Goal: Information Seeking & Learning: Learn about a topic

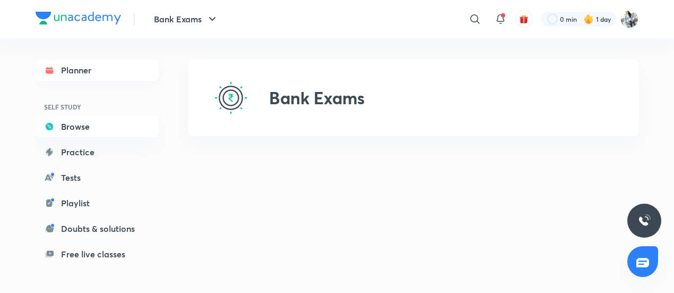
click at [122, 74] on link "Planner" at bounding box center [97, 69] width 123 height 21
click at [631, 18] on img at bounding box center [630, 19] width 18 height 18
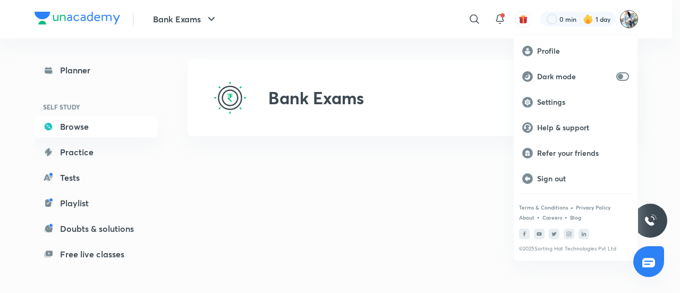
click at [464, 199] on div at bounding box center [340, 146] width 680 height 293
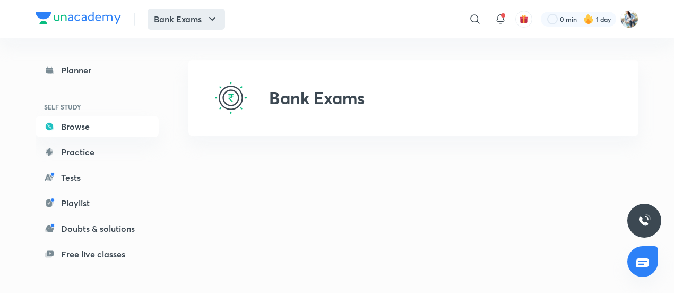
click at [202, 29] on button "Bank Exams" at bounding box center [187, 18] width 78 height 21
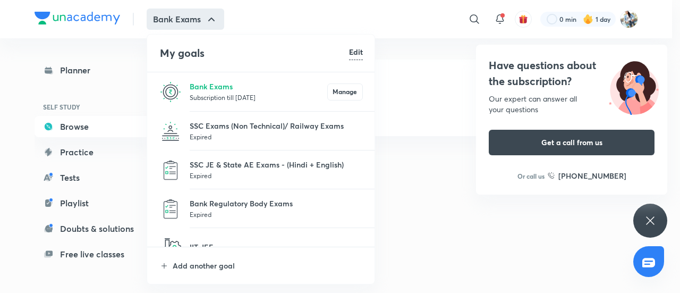
click at [434, 184] on div at bounding box center [340, 146] width 680 height 293
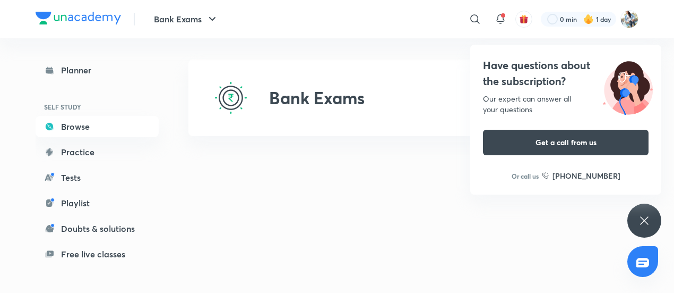
click at [648, 211] on div "Have questions about the subscription? Our expert can answer all your questions…" at bounding box center [645, 220] width 34 height 34
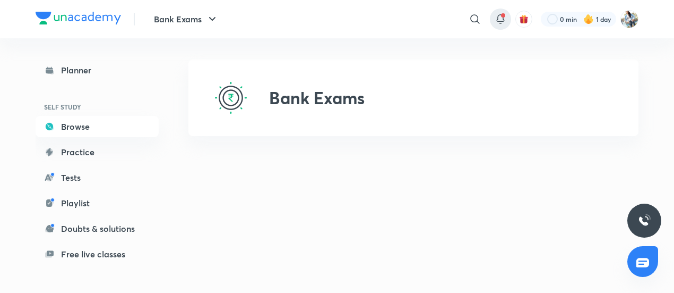
click at [502, 11] on div at bounding box center [500, 18] width 21 height 21
click at [502, 15] on span at bounding box center [503, 15] width 4 height 4
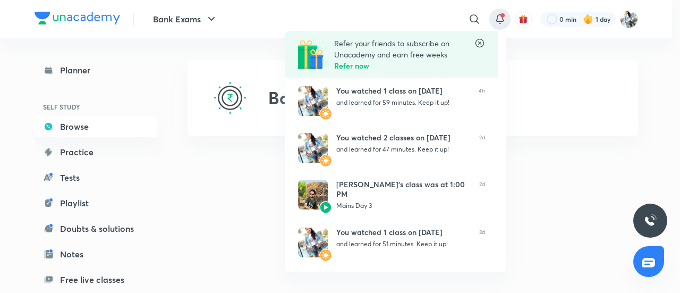
click at [94, 150] on div at bounding box center [340, 146] width 680 height 293
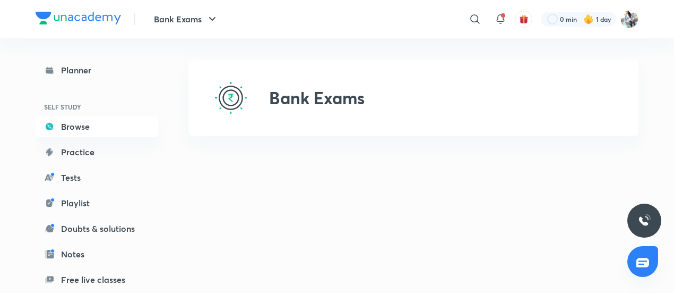
scroll to position [108, 0]
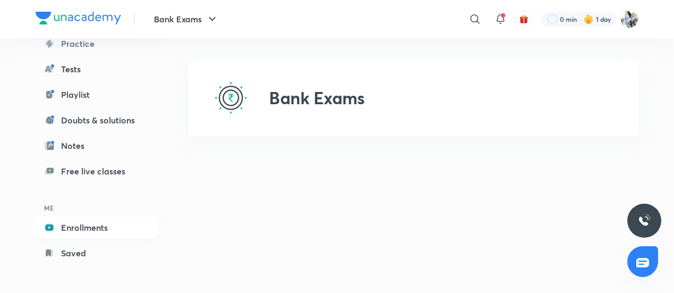
click at [102, 228] on link "Enrollments" at bounding box center [97, 227] width 123 height 21
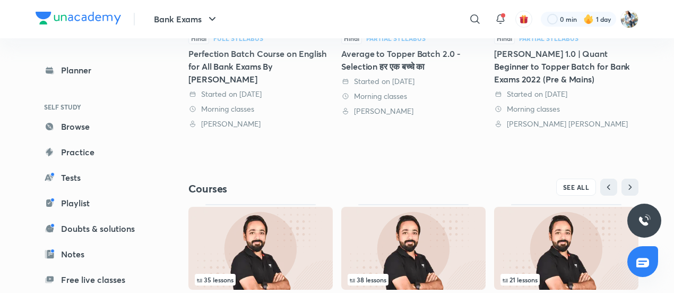
scroll to position [440, 0]
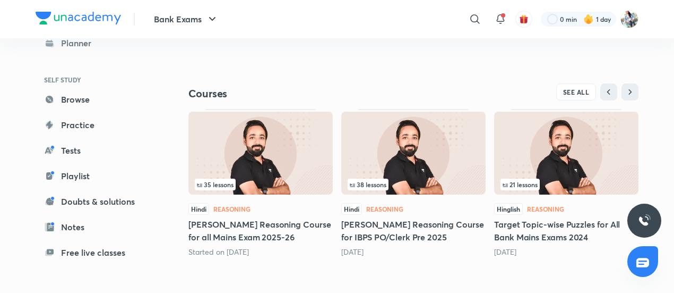
click at [535, 145] on img at bounding box center [566, 153] width 144 height 83
click at [577, 151] on img at bounding box center [566, 153] width 144 height 83
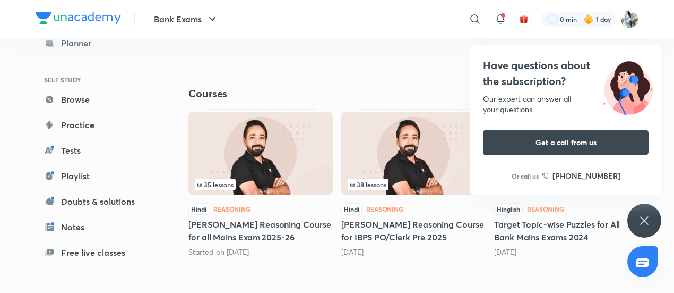
click at [547, 196] on div "21 lessons Hinglish Reasoning Target Topic-wise Puzzles for All Bank Mains Exam…" at bounding box center [566, 183] width 144 height 148
click at [648, 221] on icon at bounding box center [644, 220] width 13 height 13
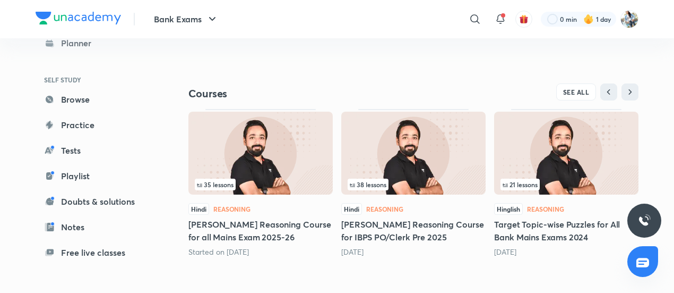
click at [587, 157] on img at bounding box center [566, 153] width 144 height 83
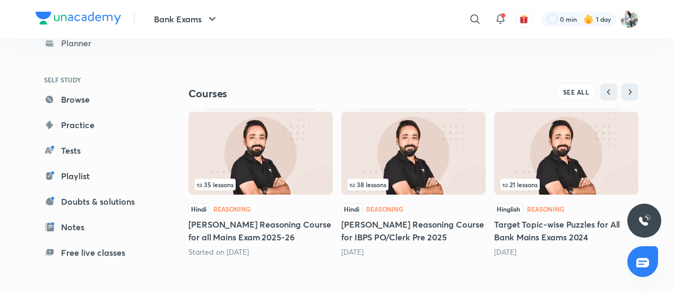
click at [528, 181] on span "21 lessons" at bounding box center [520, 184] width 35 height 6
click at [514, 236] on h5 "Target Topic-wise Puzzles for All Bank Mains Exams 2024" at bounding box center [566, 230] width 144 height 25
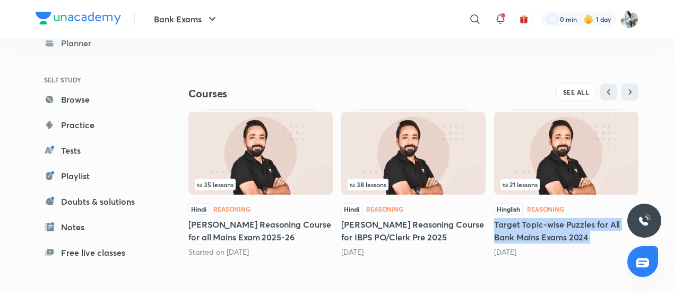
click at [514, 236] on h5 "Target Topic-wise Puzzles for All Bank Mains Exams 2024" at bounding box center [566, 230] width 144 height 25
click at [553, 169] on img at bounding box center [566, 153] width 144 height 83
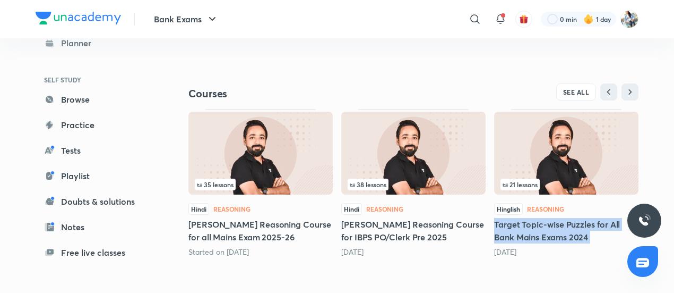
click at [553, 169] on img at bounding box center [566, 153] width 144 height 83
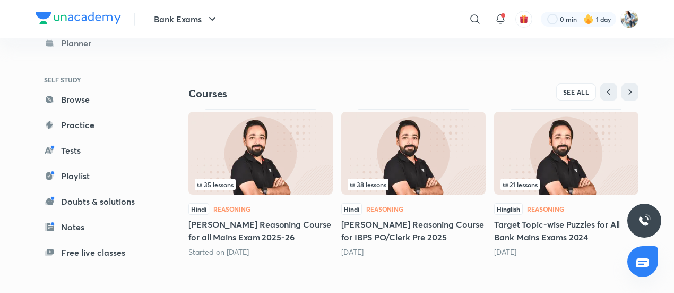
click at [550, 213] on div "Hinglish Reasoning" at bounding box center [566, 209] width 144 height 12
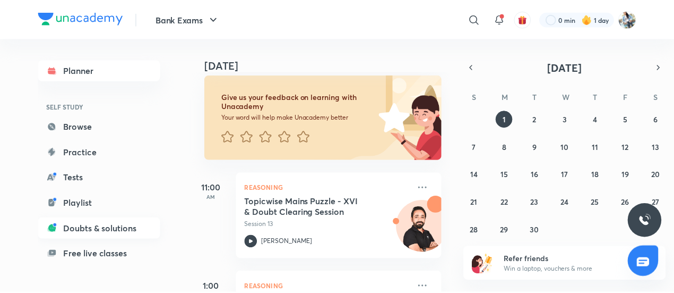
scroll to position [83, 0]
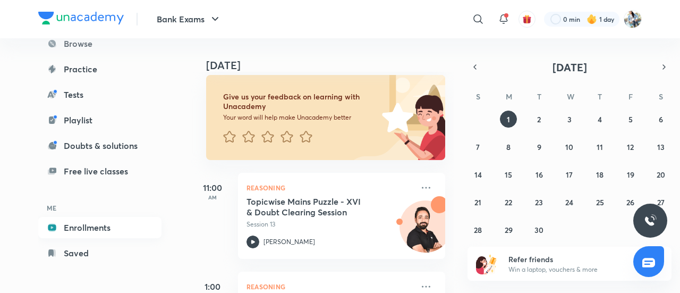
click at [96, 227] on link "Enrollments" at bounding box center [99, 227] width 123 height 21
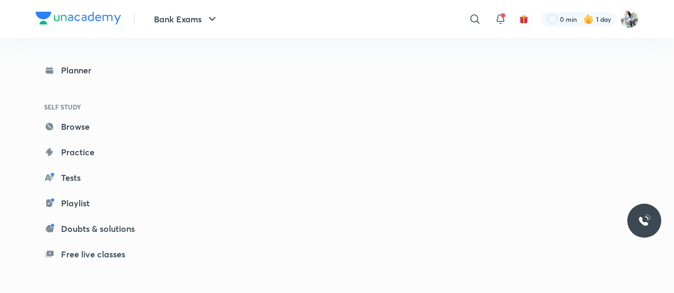
click at [96, 227] on link "Doubts & solutions" at bounding box center [97, 228] width 123 height 21
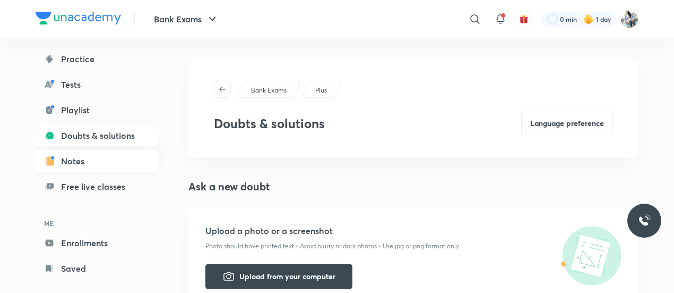
scroll to position [108, 0]
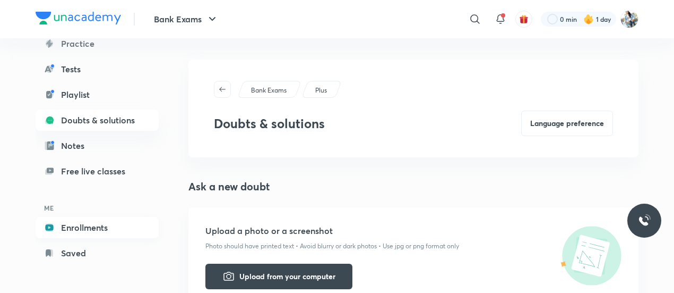
click at [100, 228] on link "Enrollments" at bounding box center [97, 227] width 123 height 21
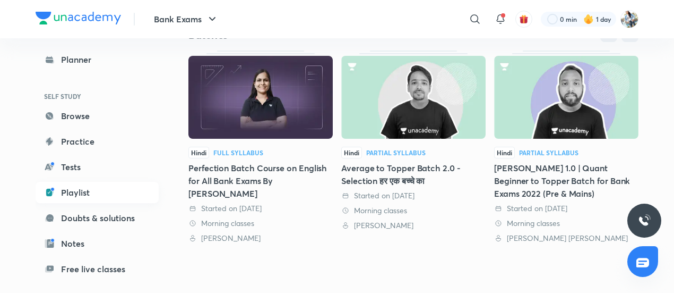
scroll to position [108, 0]
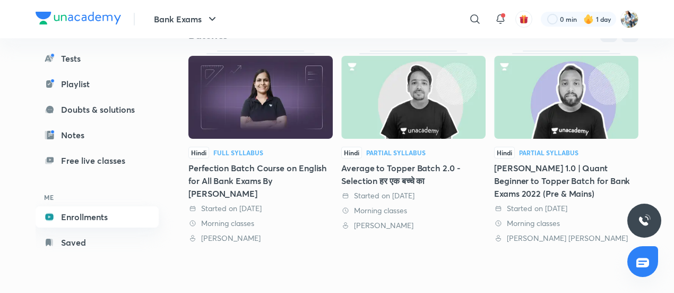
click at [109, 207] on link "Enrollments" at bounding box center [97, 216] width 123 height 21
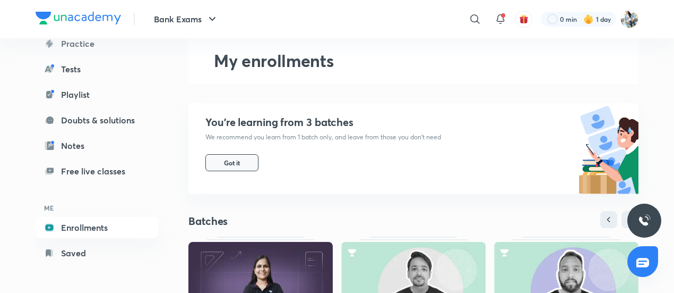
click at [233, 155] on button "Got it" at bounding box center [231, 162] width 53 height 17
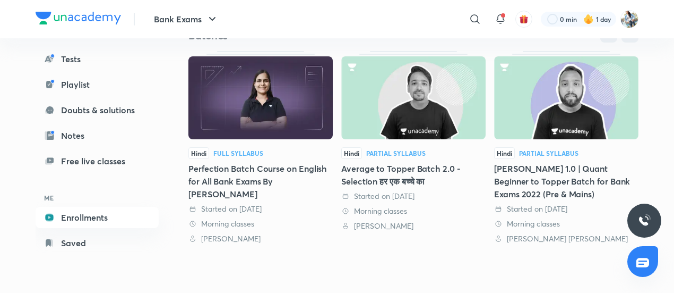
scroll to position [0, 0]
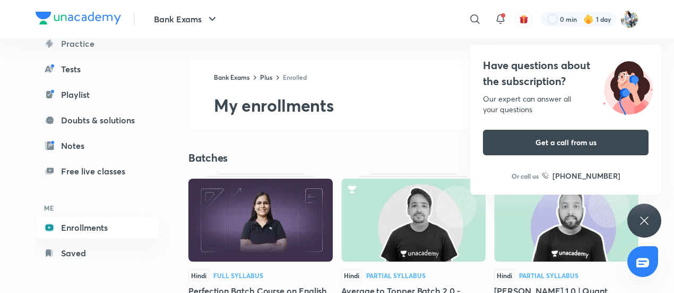
click at [640, 217] on icon at bounding box center [644, 220] width 13 height 13
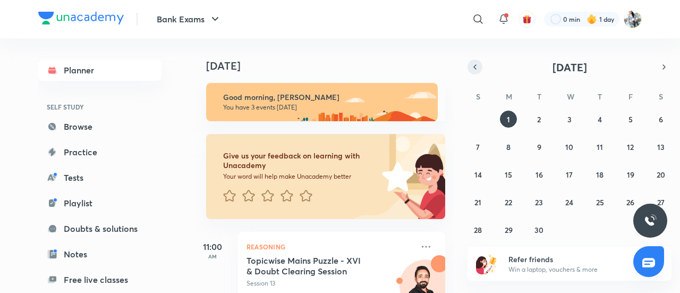
click at [470, 71] on icon "button" at bounding box center [474, 67] width 8 height 10
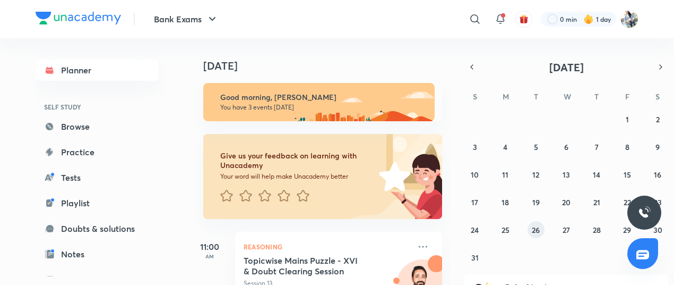
click at [540, 235] on button "26" at bounding box center [536, 229] width 17 height 17
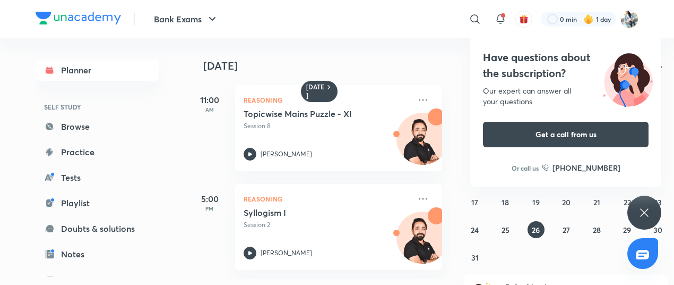
click at [645, 217] on icon at bounding box center [644, 212] width 13 height 13
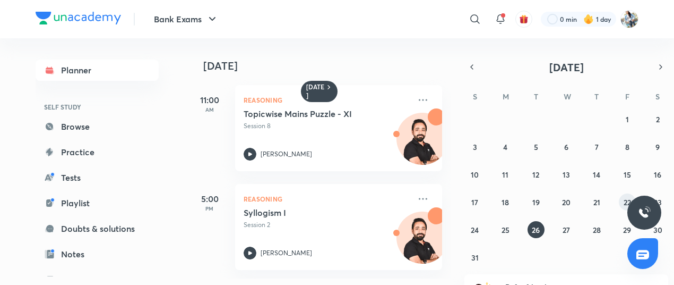
click at [621, 200] on button "22" at bounding box center [627, 201] width 17 height 17
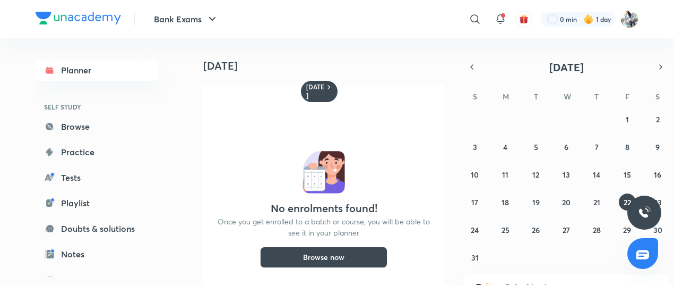
scroll to position [23, 0]
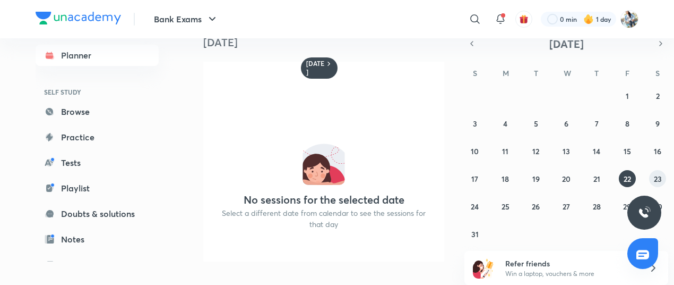
click at [666, 181] on button "23" at bounding box center [657, 178] width 17 height 17
click at [474, 211] on button "24" at bounding box center [475, 206] width 17 height 17
click at [506, 209] on abbr "25" at bounding box center [506, 206] width 8 height 10
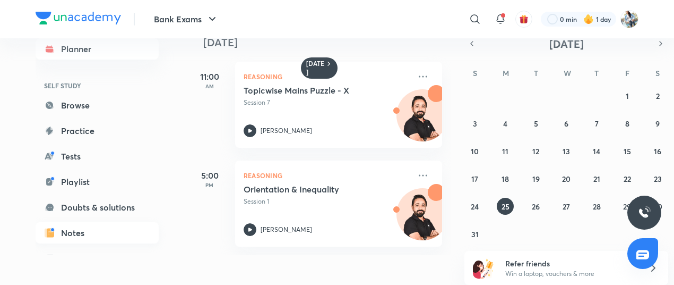
scroll to position [108, 0]
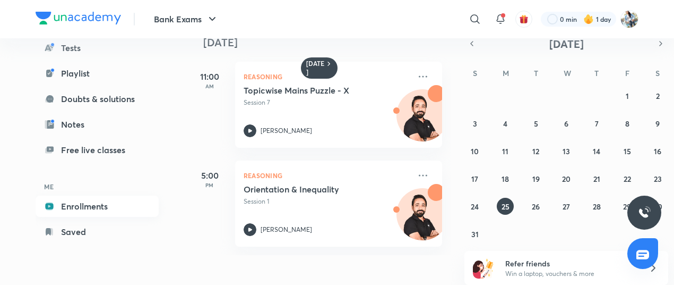
click at [103, 211] on link "Enrollments" at bounding box center [97, 205] width 123 height 21
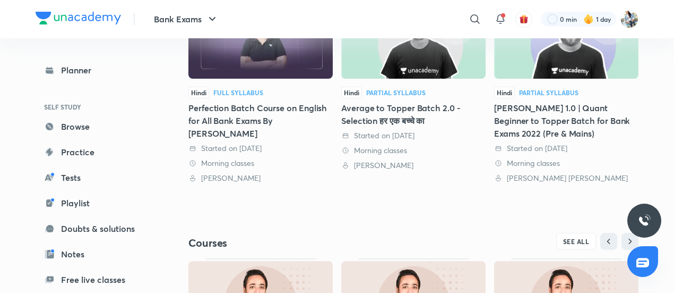
scroll to position [440, 0]
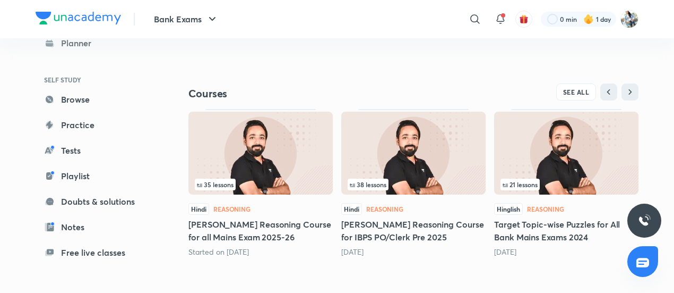
click at [577, 173] on img at bounding box center [566, 153] width 144 height 83
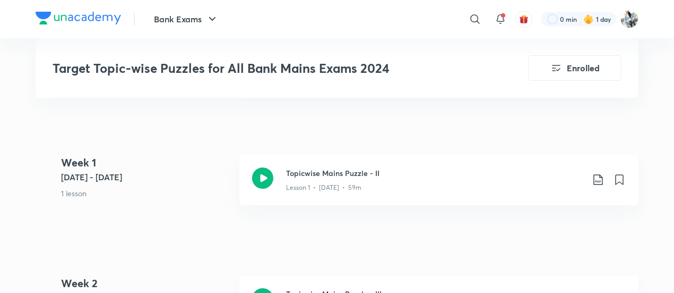
scroll to position [559, 0]
click at [352, 176] on h3 "Topicwise Mains Puzzle - II" at bounding box center [434, 173] width 297 height 11
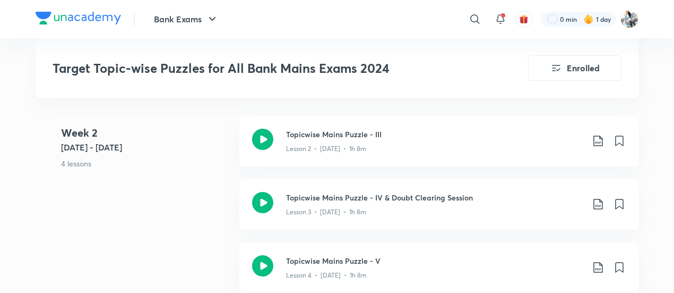
scroll to position [724, 0]
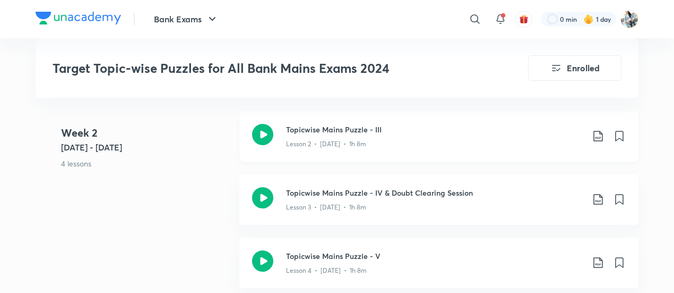
click at [340, 143] on p "Lesson 2 • May 6 • 1h 8m" at bounding box center [326, 144] width 80 height 10
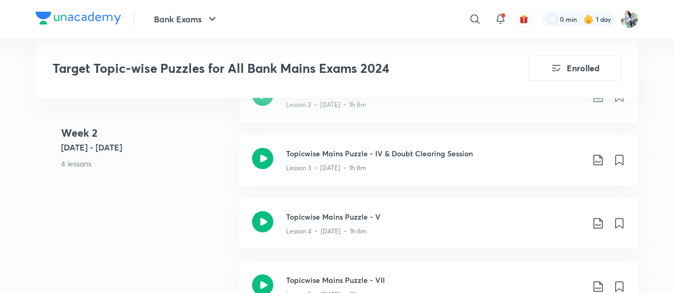
scroll to position [763, 0]
click at [267, 148] on icon at bounding box center [262, 158] width 21 height 21
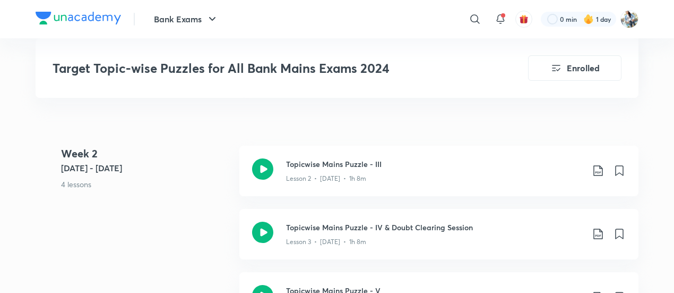
scroll to position [689, 0]
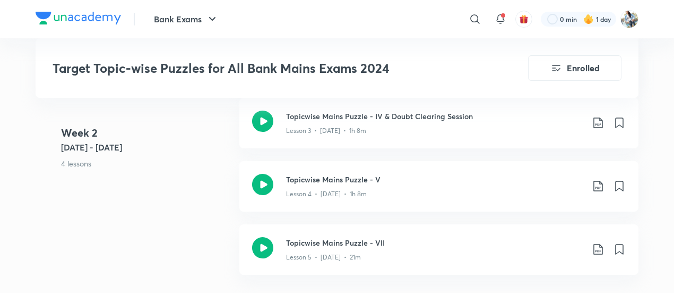
scroll to position [803, 0]
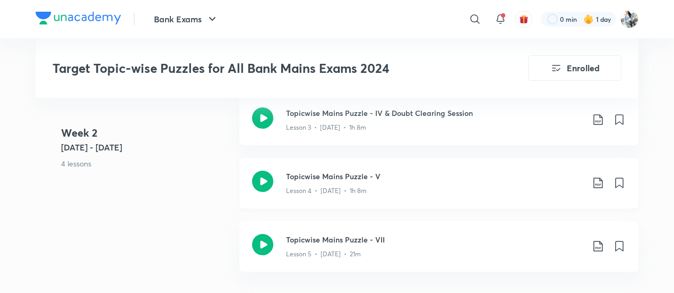
click at [337, 170] on h3 "Topicwise Mains Puzzle - V" at bounding box center [434, 175] width 297 height 11
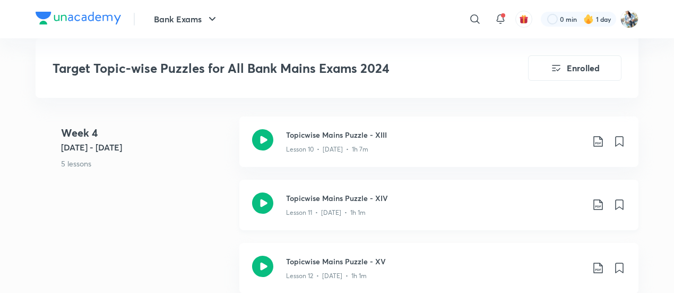
scroll to position [1339, 0]
click at [341, 200] on h3 "Topicwise Mains Puzzle - XIV" at bounding box center [434, 197] width 297 height 11
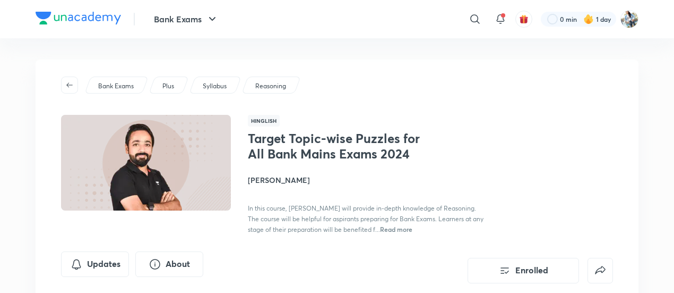
click at [212, 156] on img at bounding box center [145, 163] width 173 height 98
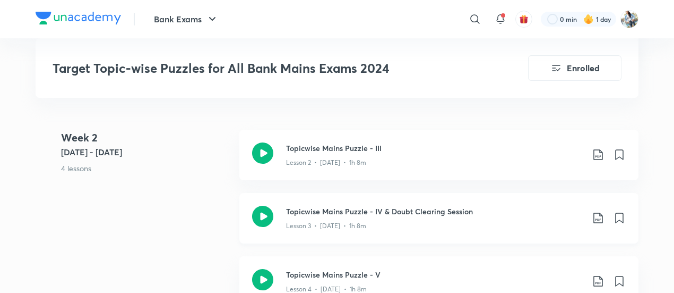
scroll to position [703, 0]
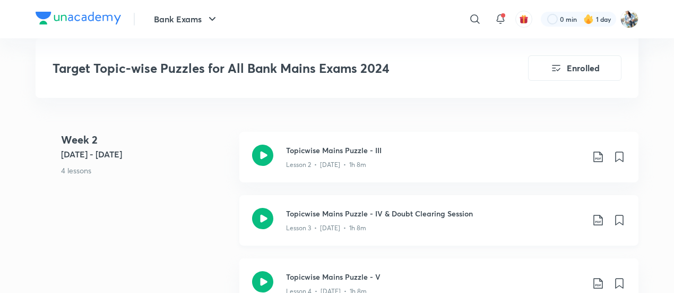
click at [359, 200] on div "Topicwise Mains Puzzle - IV & Doubt Clearing Session Lesson 3 • May 7 • 1h 8m" at bounding box center [438, 220] width 399 height 50
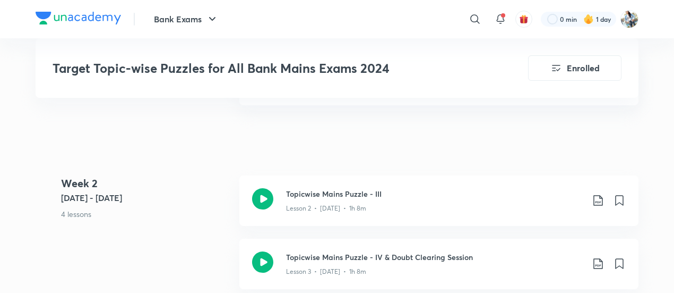
scroll to position [645, 0]
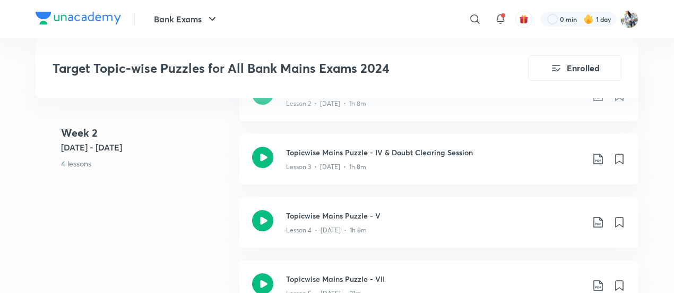
scroll to position [765, 0]
click at [600, 153] on icon at bounding box center [598, 157] width 9 height 11
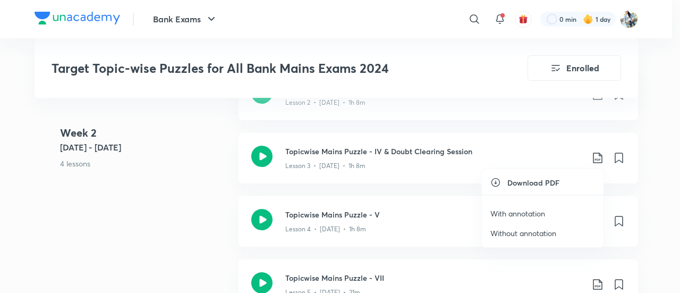
click at [532, 229] on p "Without annotation" at bounding box center [523, 232] width 66 height 11
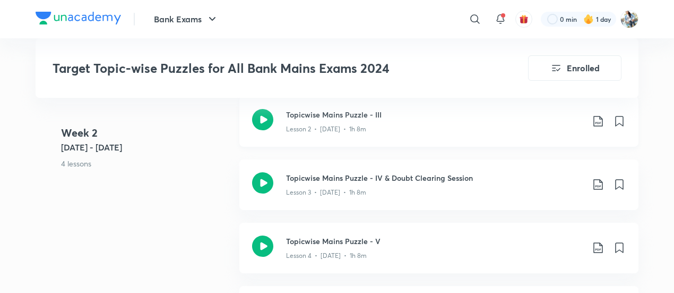
scroll to position [738, 0]
click at [389, 179] on h3 "Topicwise Mains Puzzle - IV & Doubt Clearing Session" at bounding box center [434, 178] width 297 height 11
